Goal: Task Accomplishment & Management: Manage account settings

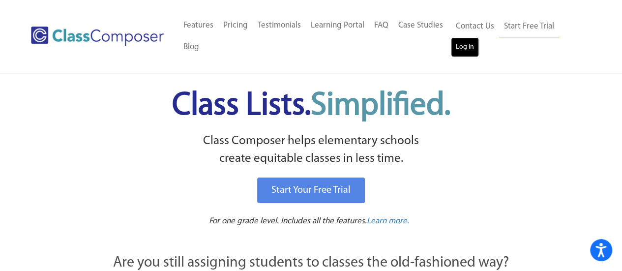
click at [475, 42] on link "Log In" at bounding box center [465, 47] width 28 height 20
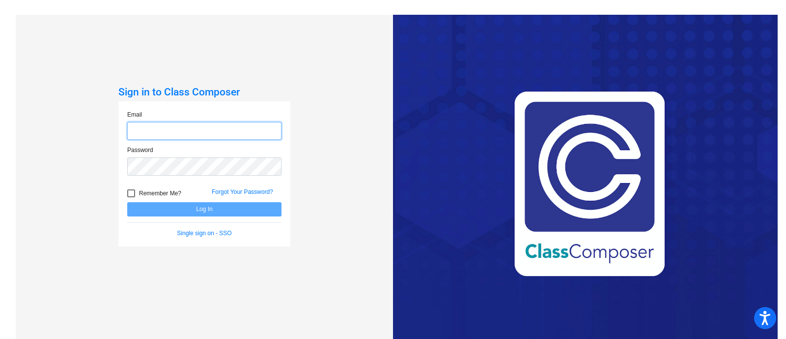
type input "[EMAIL_ADDRESS][PERSON_NAME][DOMAIN_NAME]"
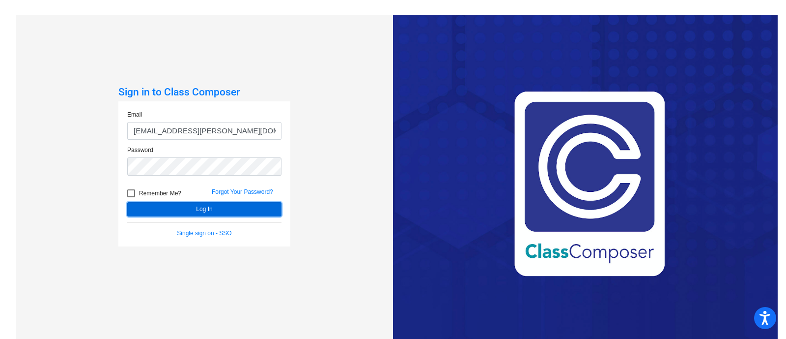
click at [189, 209] on button "Log In" at bounding box center [204, 209] width 154 height 14
